Goal: Task Accomplishment & Management: Complete application form

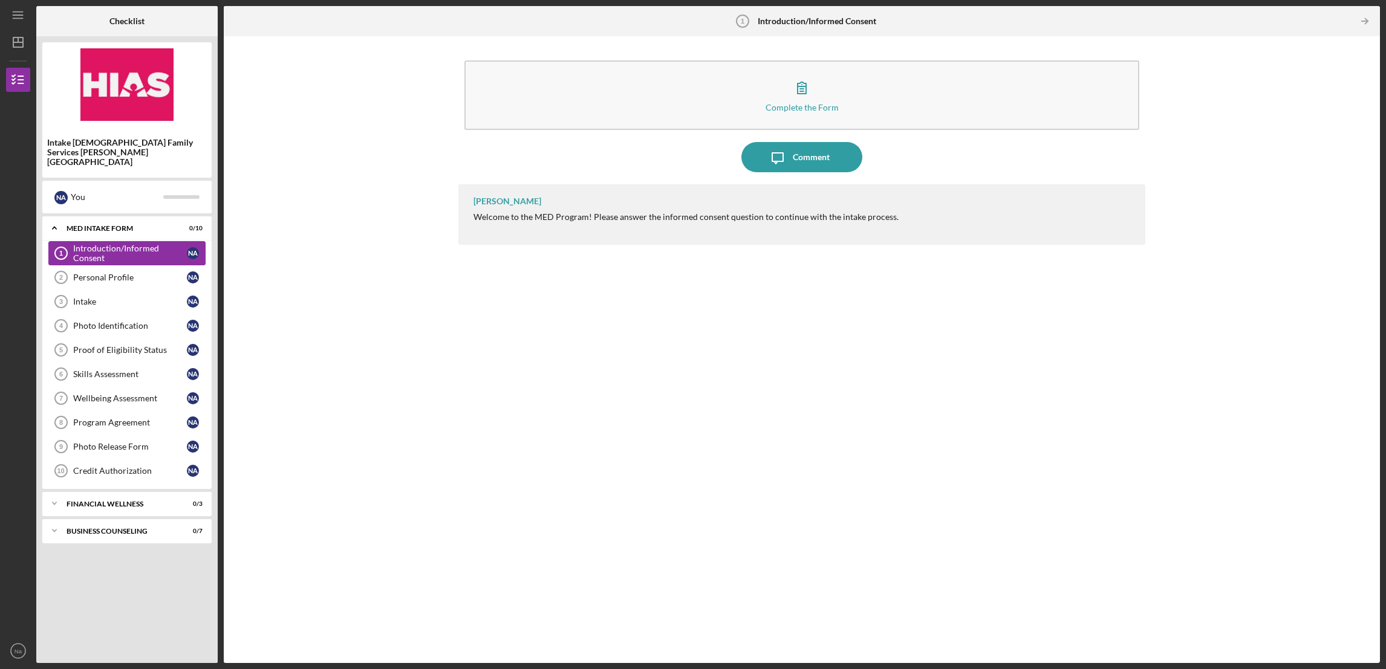
click at [115, 244] on div "Introduction/Informed Consent" at bounding box center [130, 253] width 114 height 19
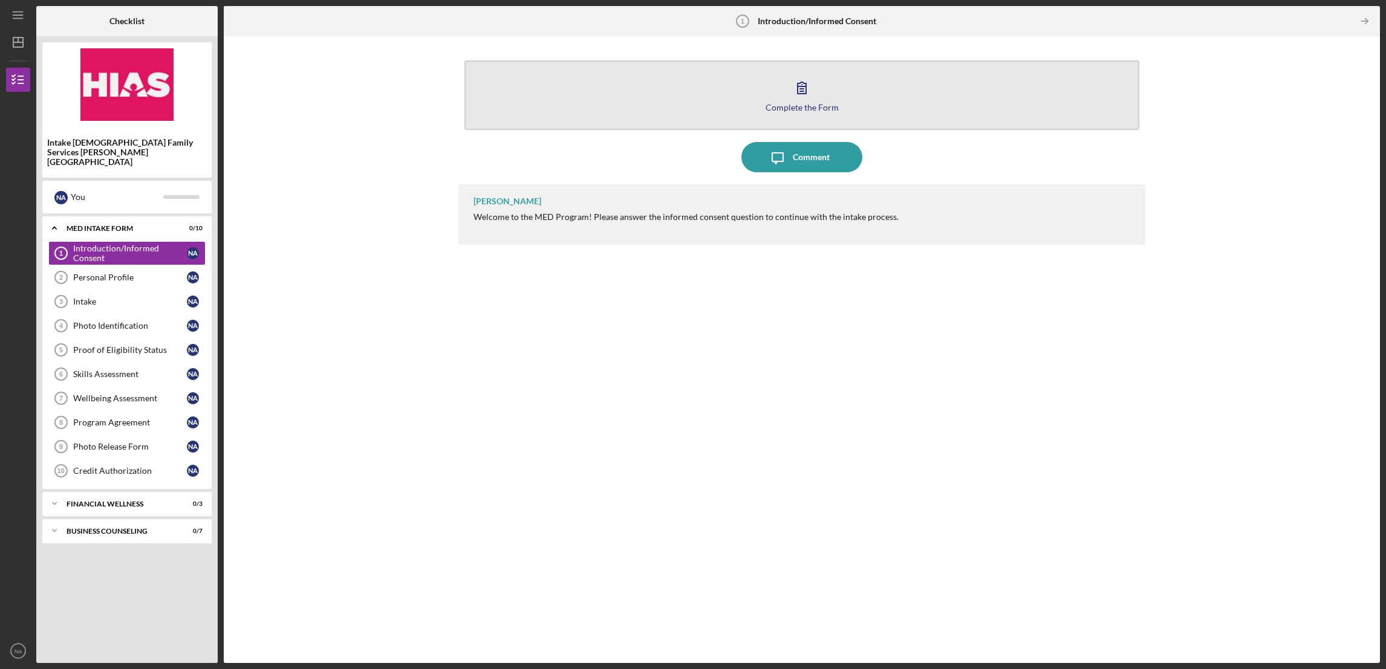
click at [793, 108] on div "Complete the Form" at bounding box center [801, 107] width 73 height 9
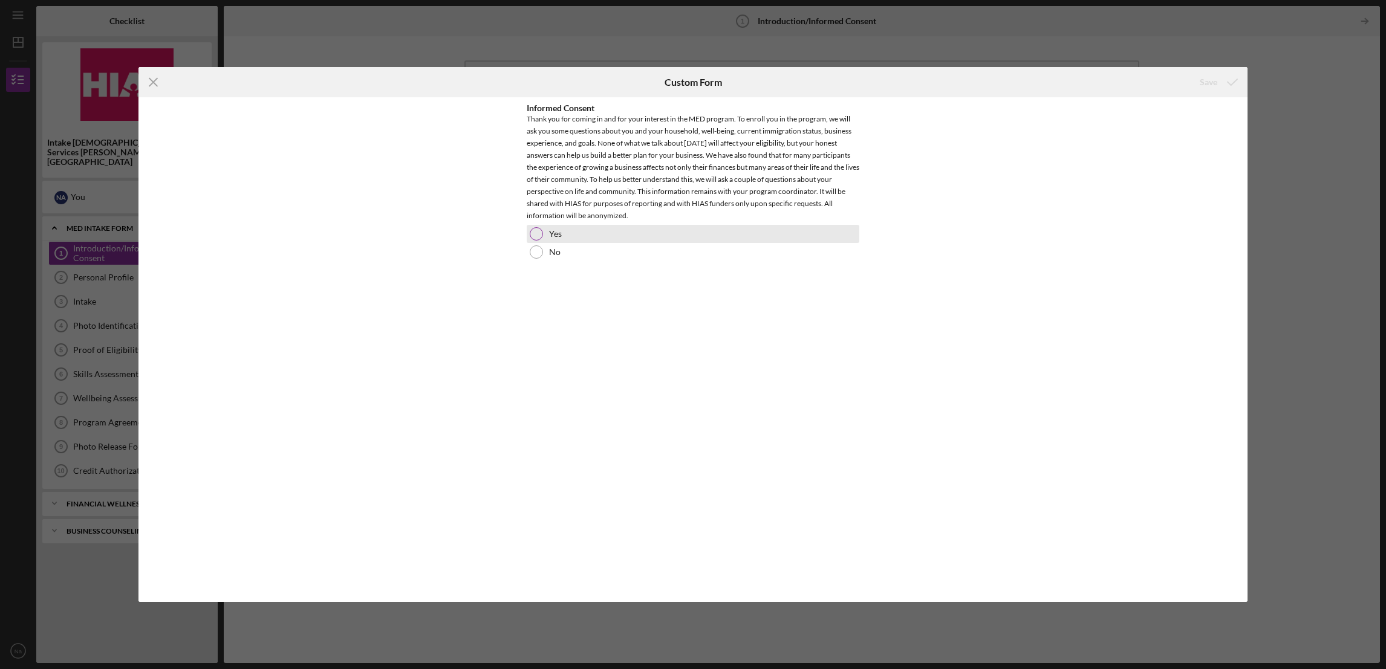
click at [540, 230] on div at bounding box center [536, 233] width 13 height 13
click at [1214, 80] on div "Save" at bounding box center [1208, 82] width 18 height 24
